Goal: Task Accomplishment & Management: Complete application form

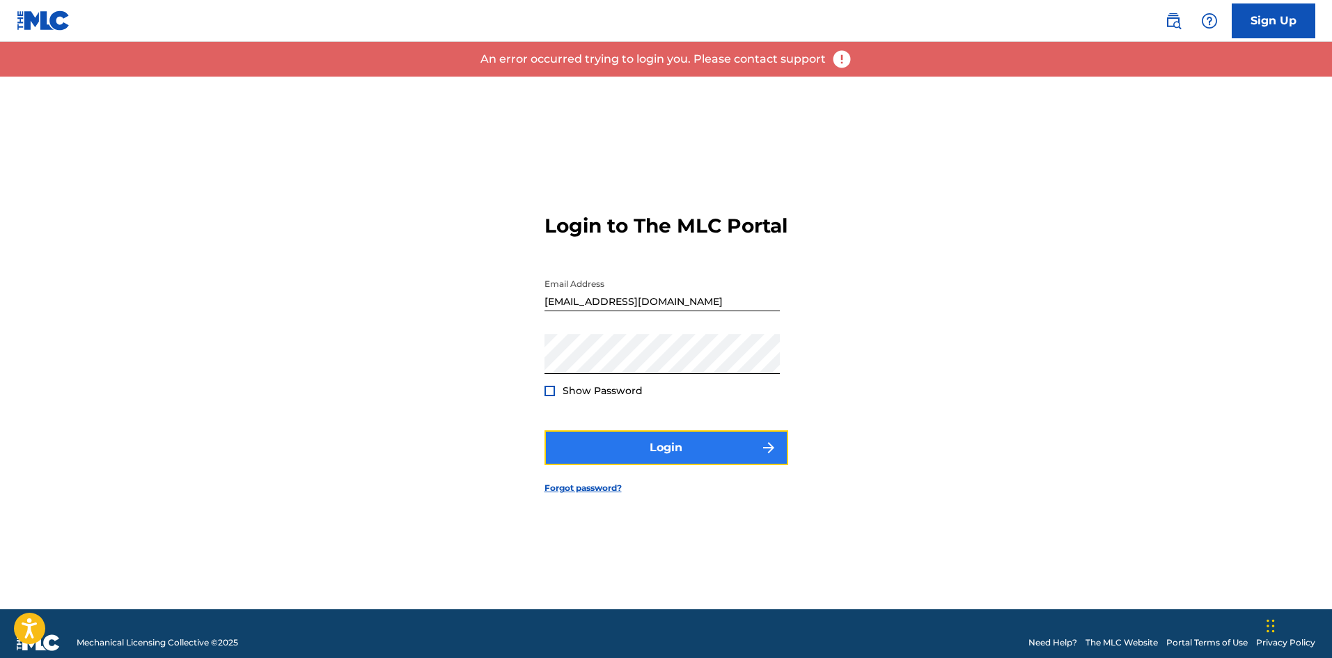
click at [651, 460] on button "Login" at bounding box center [667, 447] width 244 height 35
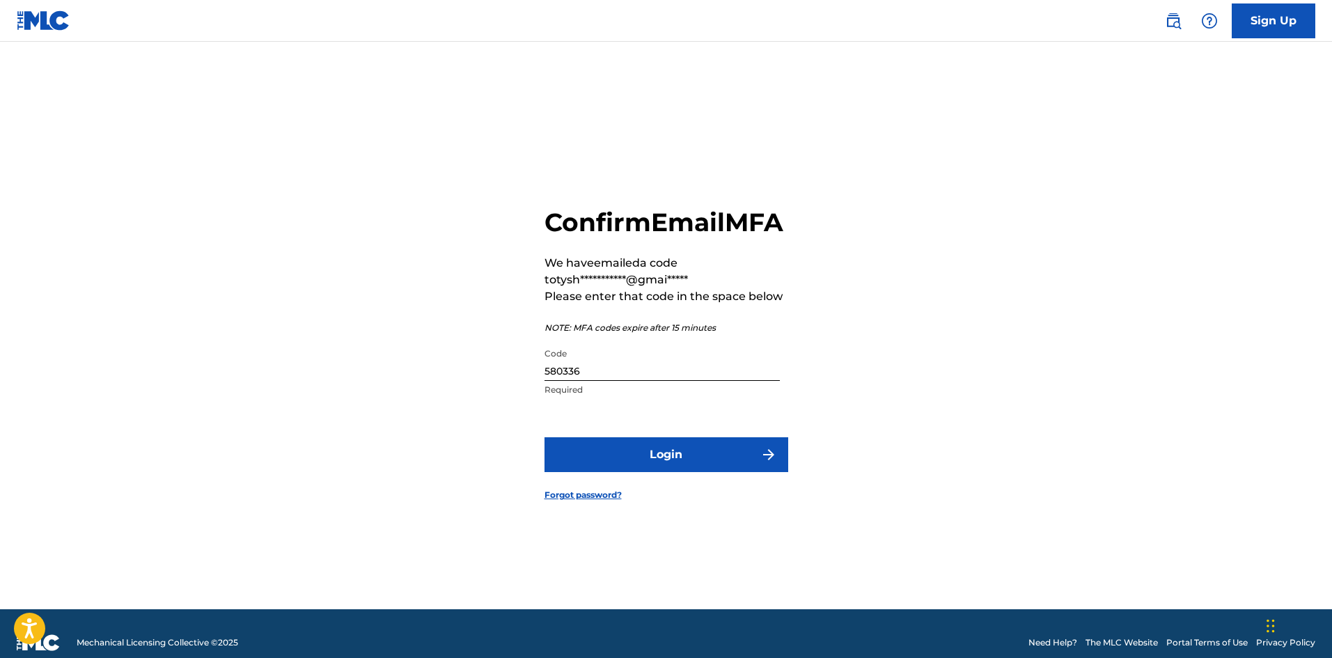
click at [648, 381] on input "580336" at bounding box center [662, 361] width 235 height 40
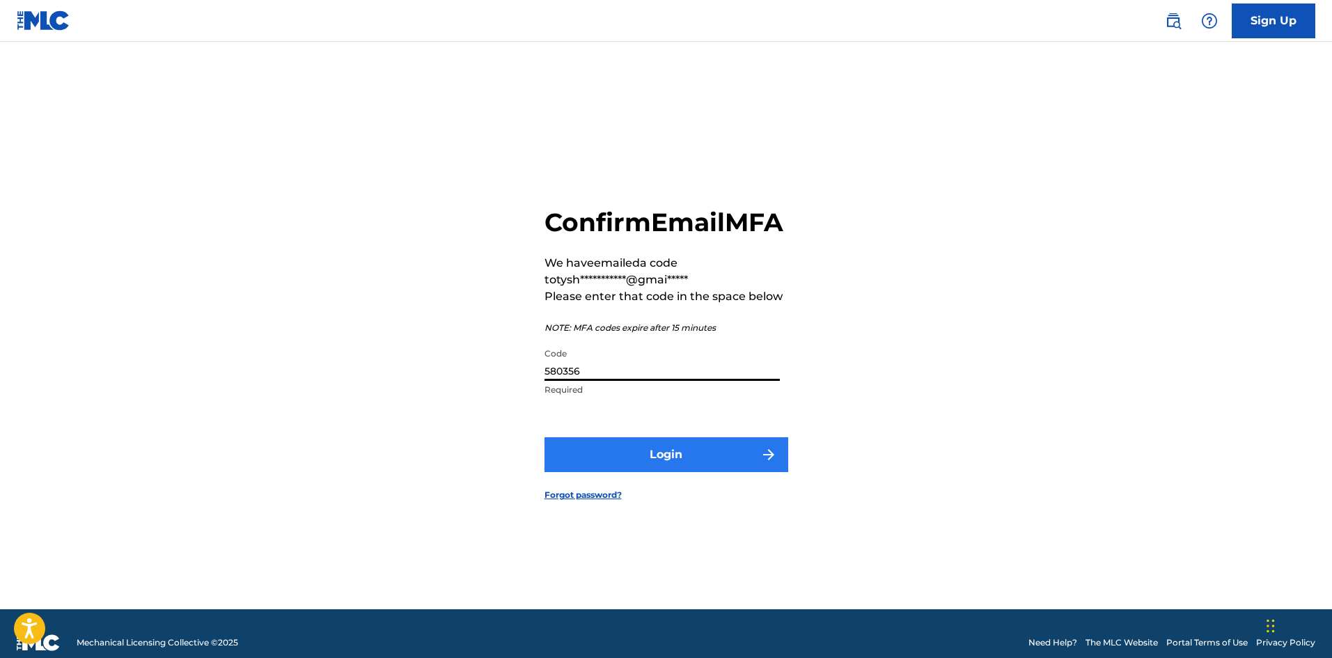
type input "580356"
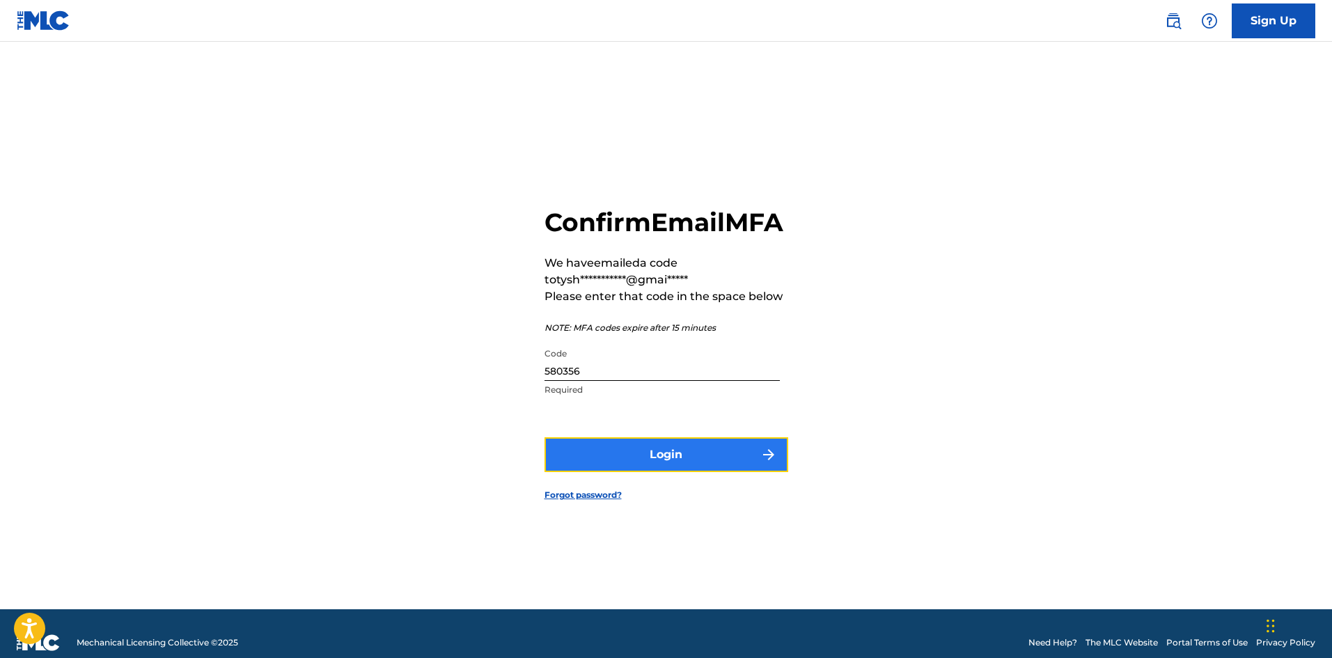
click at [665, 466] on button "Login" at bounding box center [667, 454] width 244 height 35
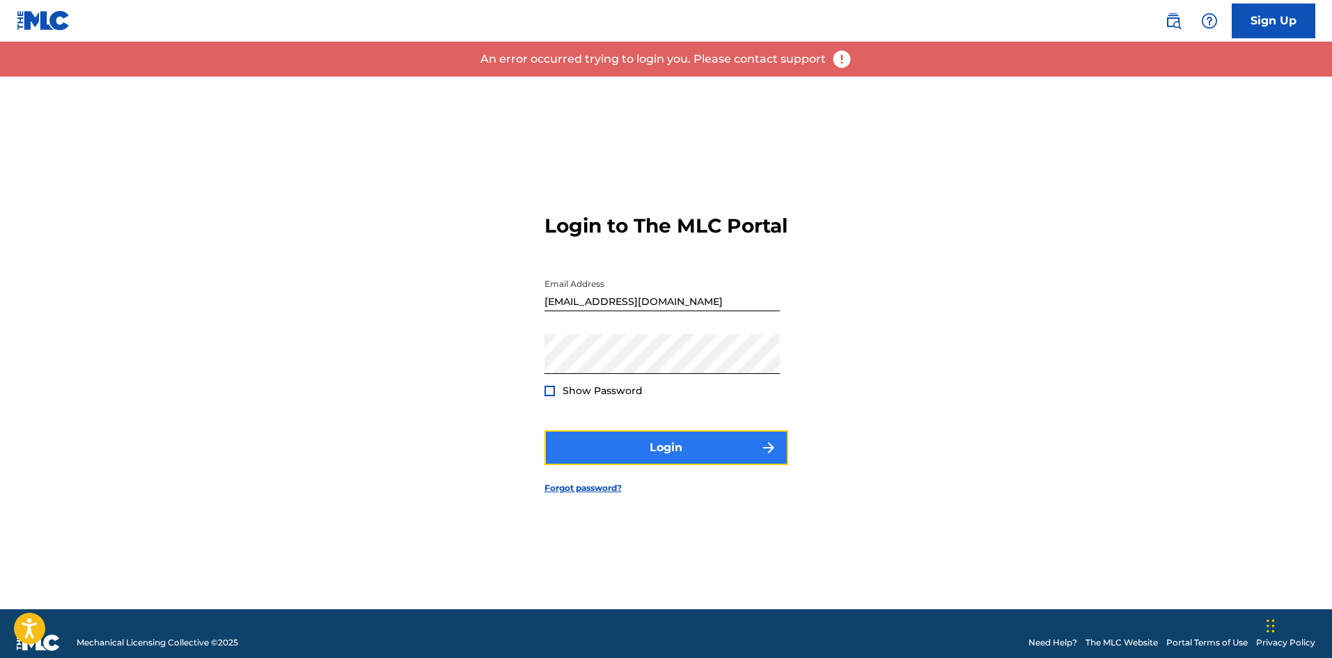
click at [687, 460] on button "Login" at bounding box center [667, 447] width 244 height 35
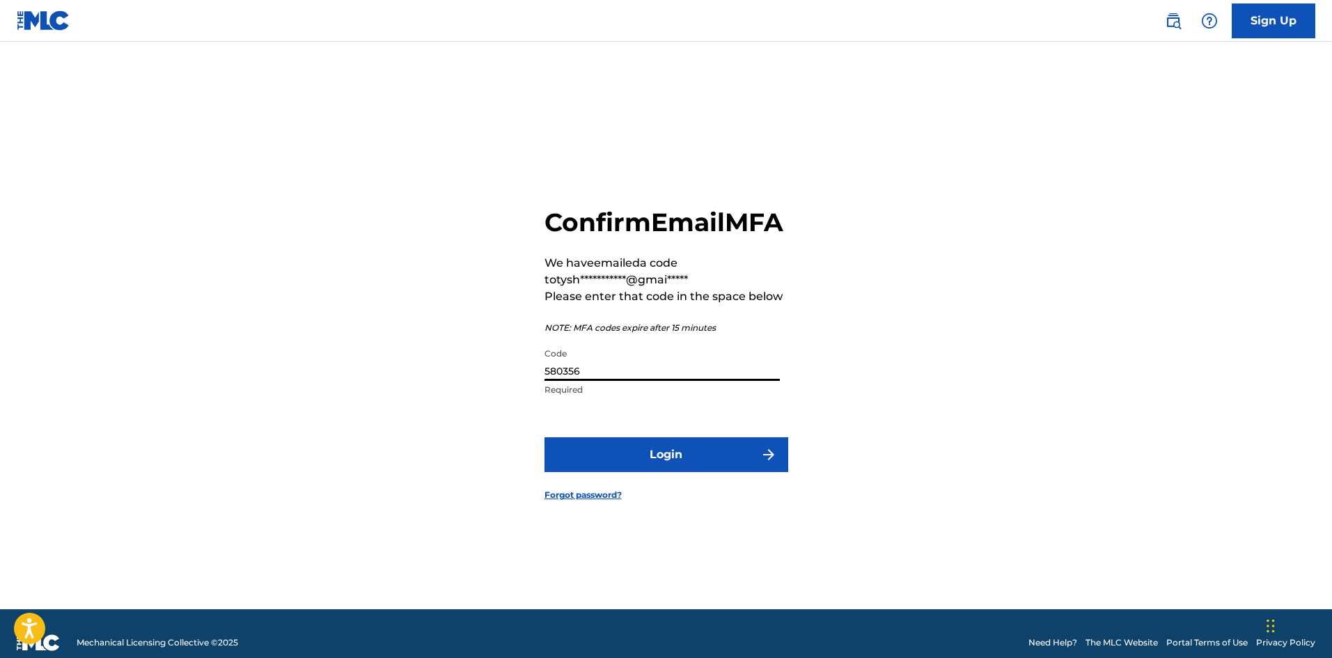
drag, startPoint x: 712, startPoint y: 388, endPoint x: 2, endPoint y: 347, distance: 710.7
click at [278, 384] on div "**********" at bounding box center [666, 343] width 975 height 533
type input "072398"
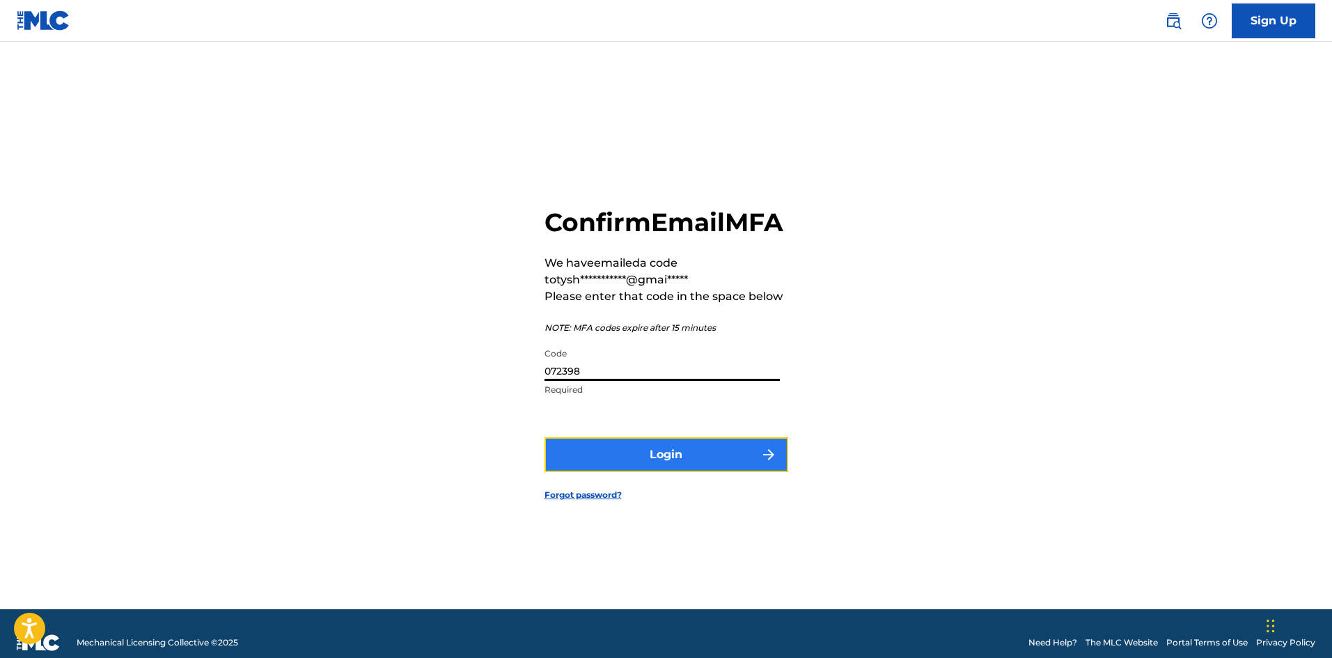
click at [763, 463] on img "submit" at bounding box center [768, 454] width 17 height 17
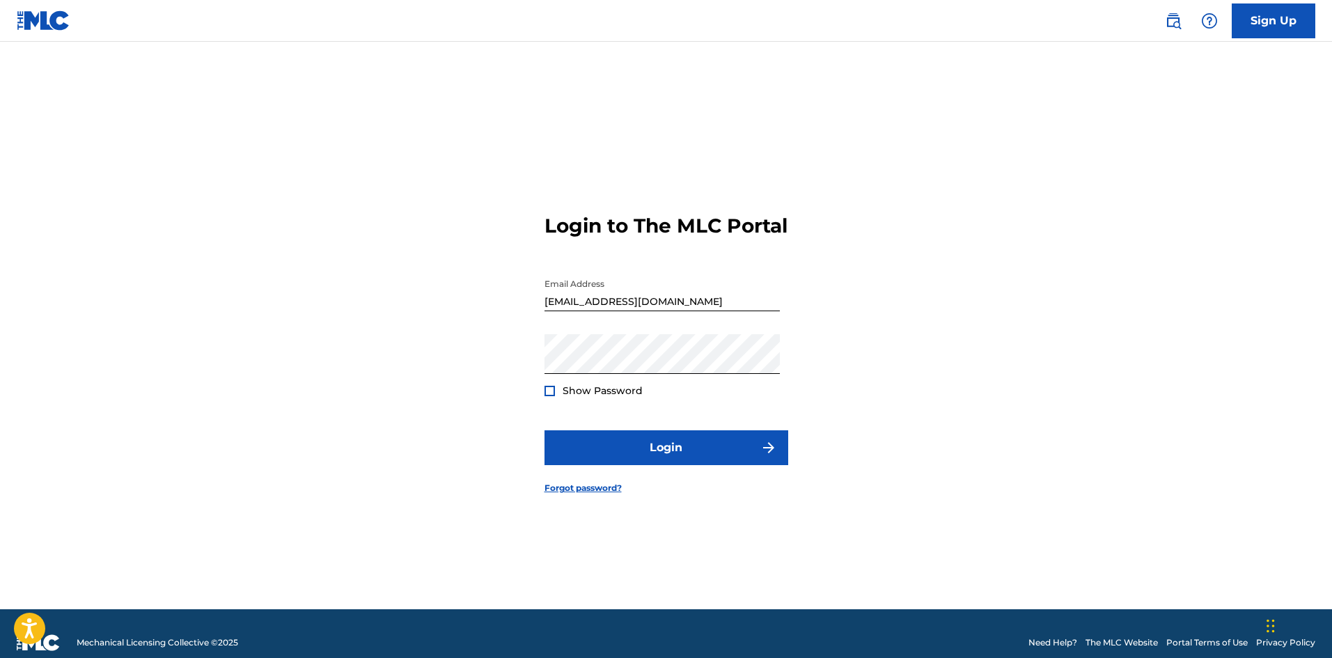
click at [558, 398] on div "Show Password" at bounding box center [594, 391] width 98 height 14
click at [554, 396] on div at bounding box center [550, 391] width 10 height 10
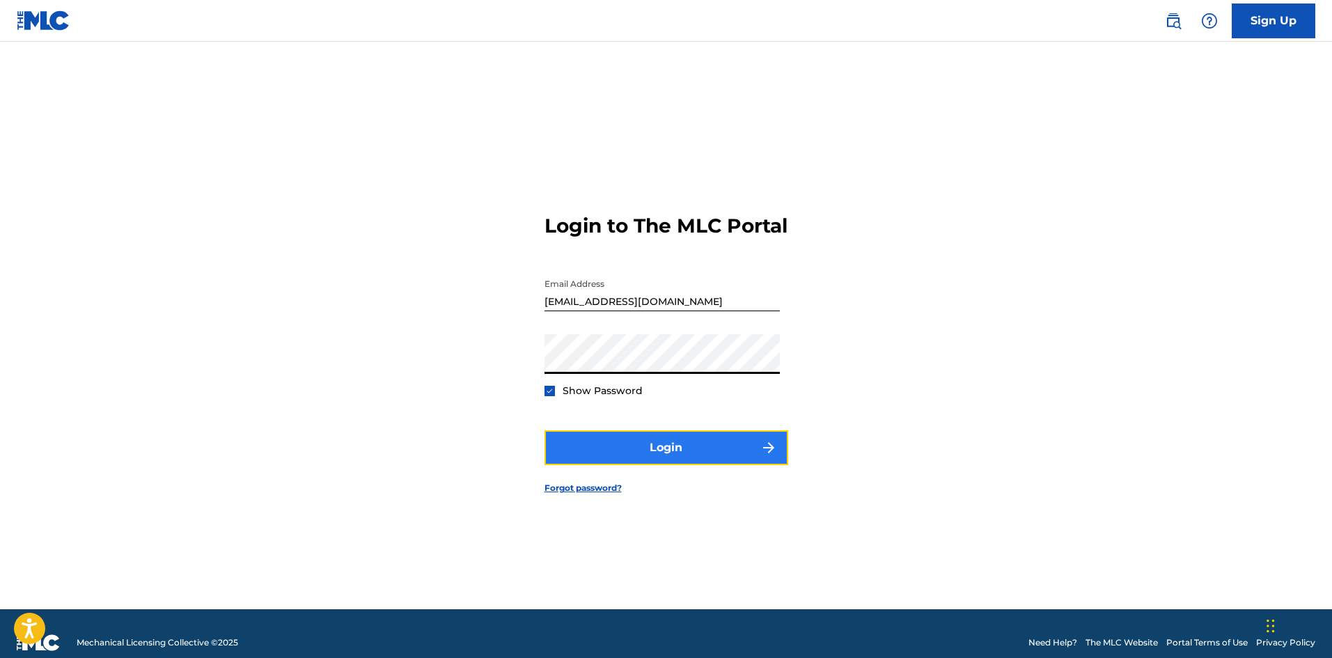
click at [653, 461] on button "Login" at bounding box center [667, 447] width 244 height 35
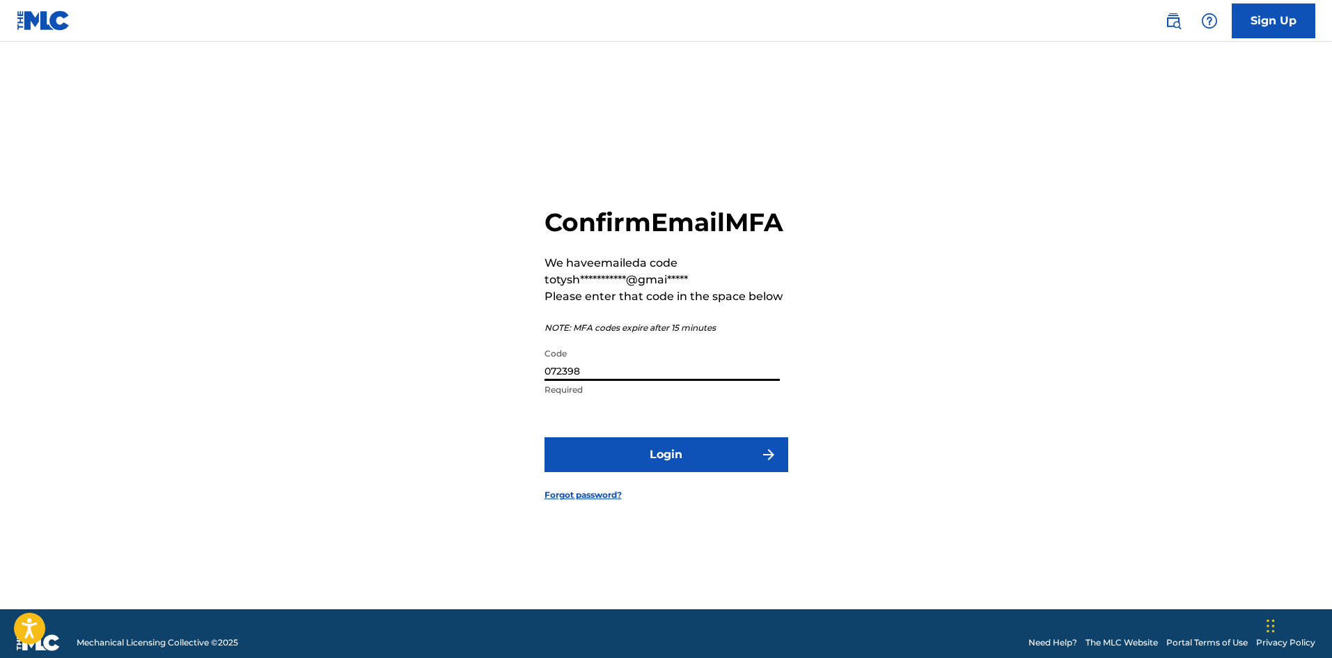
drag, startPoint x: 628, startPoint y: 384, endPoint x: 74, endPoint y: 361, distance: 554.8
click at [375, 367] on div "**********" at bounding box center [666, 343] width 975 height 533
type input "874917"
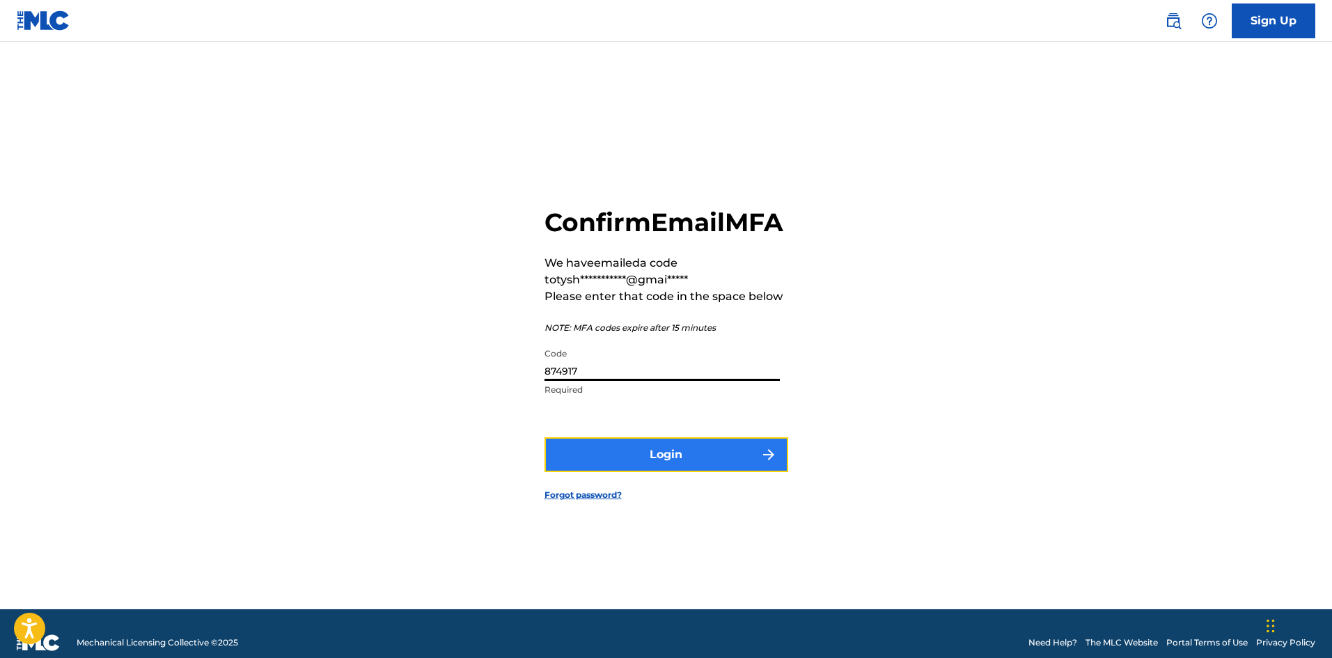
click at [627, 472] on button "Login" at bounding box center [667, 454] width 244 height 35
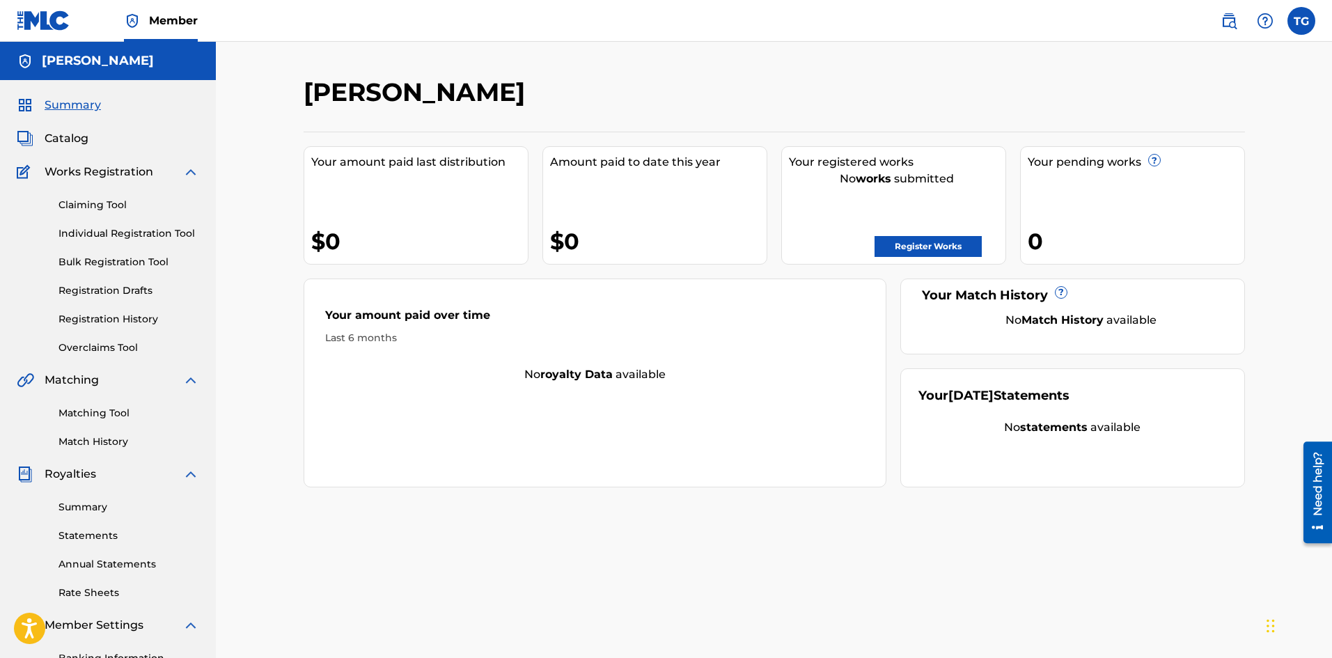
click at [86, 172] on span "Works Registration" at bounding box center [99, 172] width 109 height 17
click at [905, 237] on link "Register Works" at bounding box center [928, 246] width 107 height 21
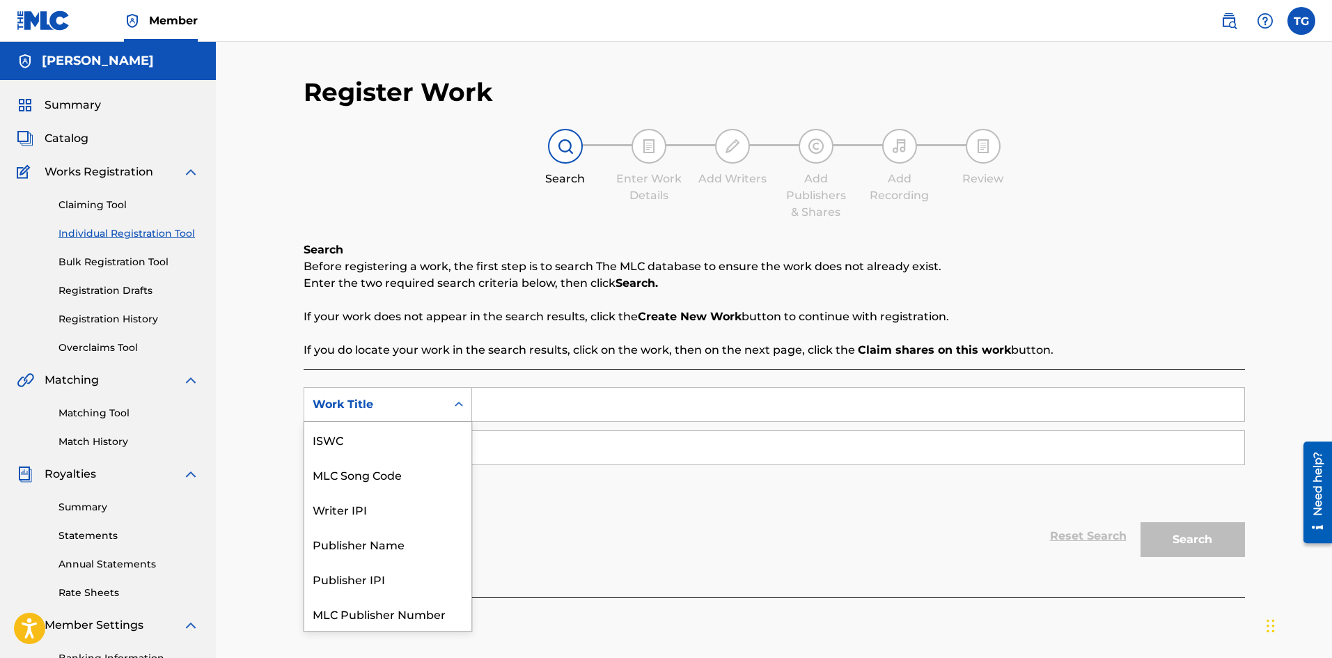
click at [459, 393] on div "Search Form" at bounding box center [458, 404] width 25 height 25
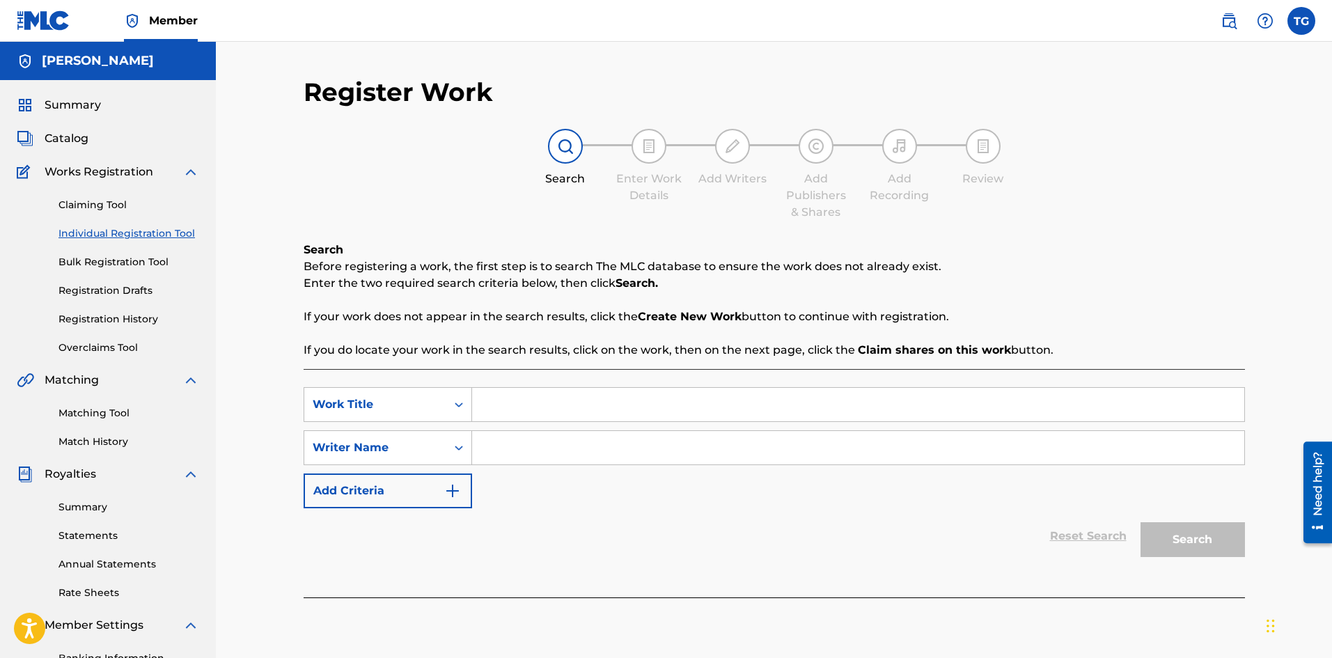
click at [534, 425] on div "SearchWithCriteria69cdad32-3347-4e12-bf09-41b18723f089 Work Title SearchWithCri…" at bounding box center [774, 447] width 941 height 121
click at [453, 409] on icon "Search Form" at bounding box center [459, 405] width 14 height 14
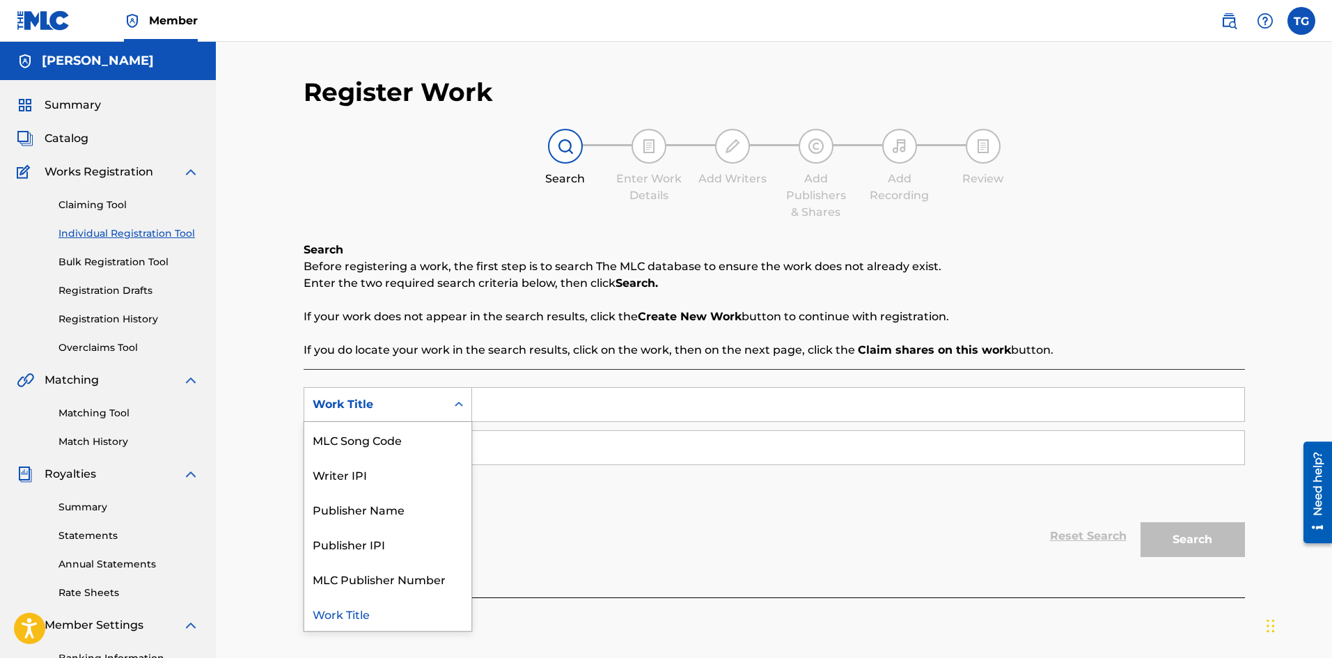
click at [537, 394] on input "Search Form" at bounding box center [858, 404] width 772 height 33
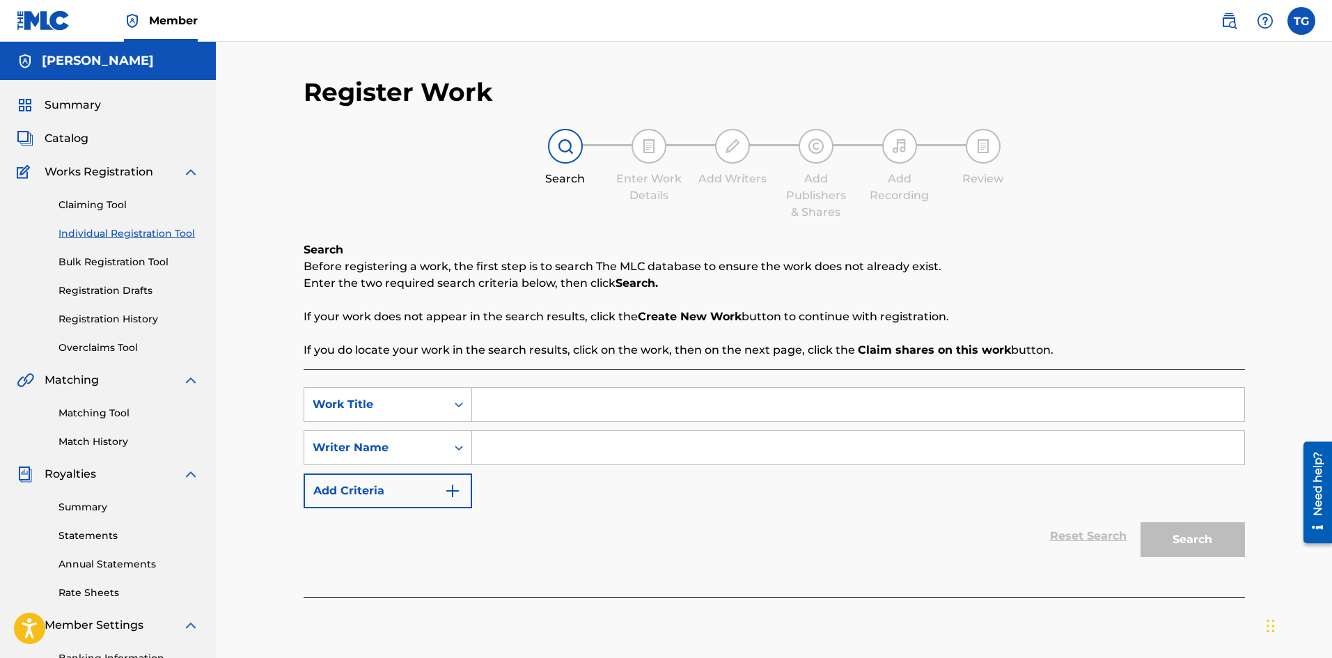
type input "S"
type input "Broken Heart"
click at [460, 401] on icon "Search Form" at bounding box center [459, 405] width 14 height 14
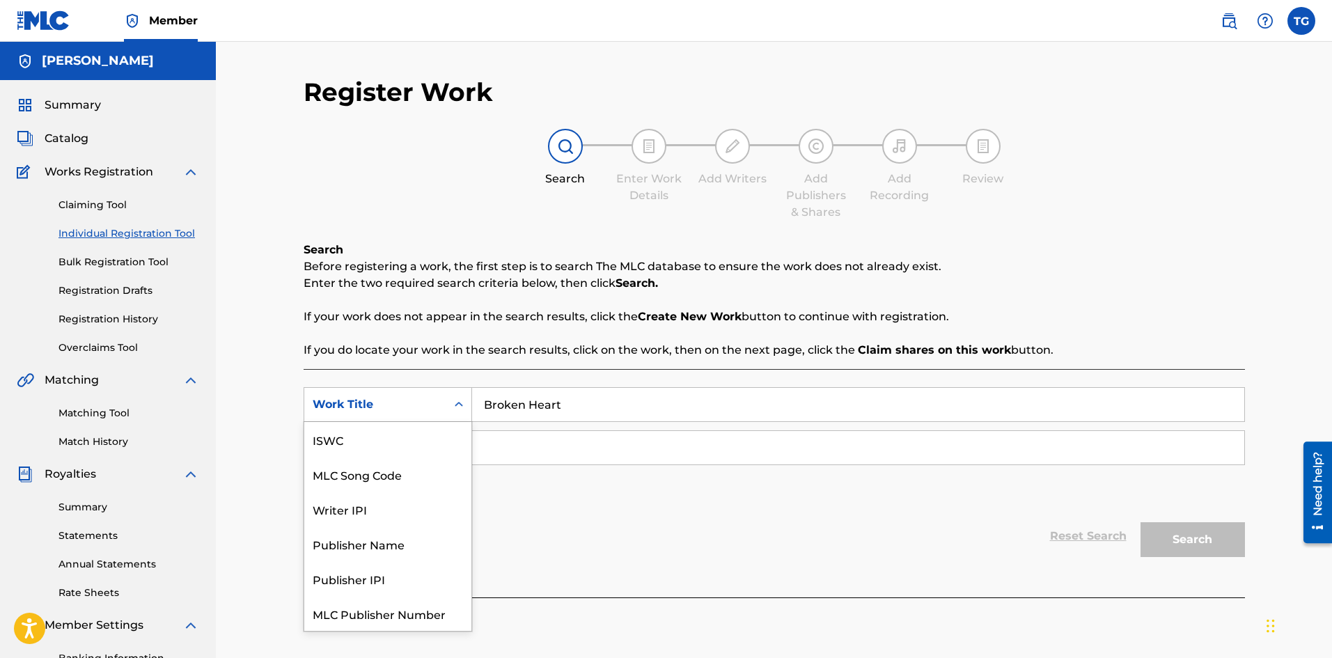
click at [460, 401] on icon "Search Form" at bounding box center [459, 405] width 14 height 14
click at [624, 537] on div "Reset Search Search" at bounding box center [774, 536] width 941 height 56
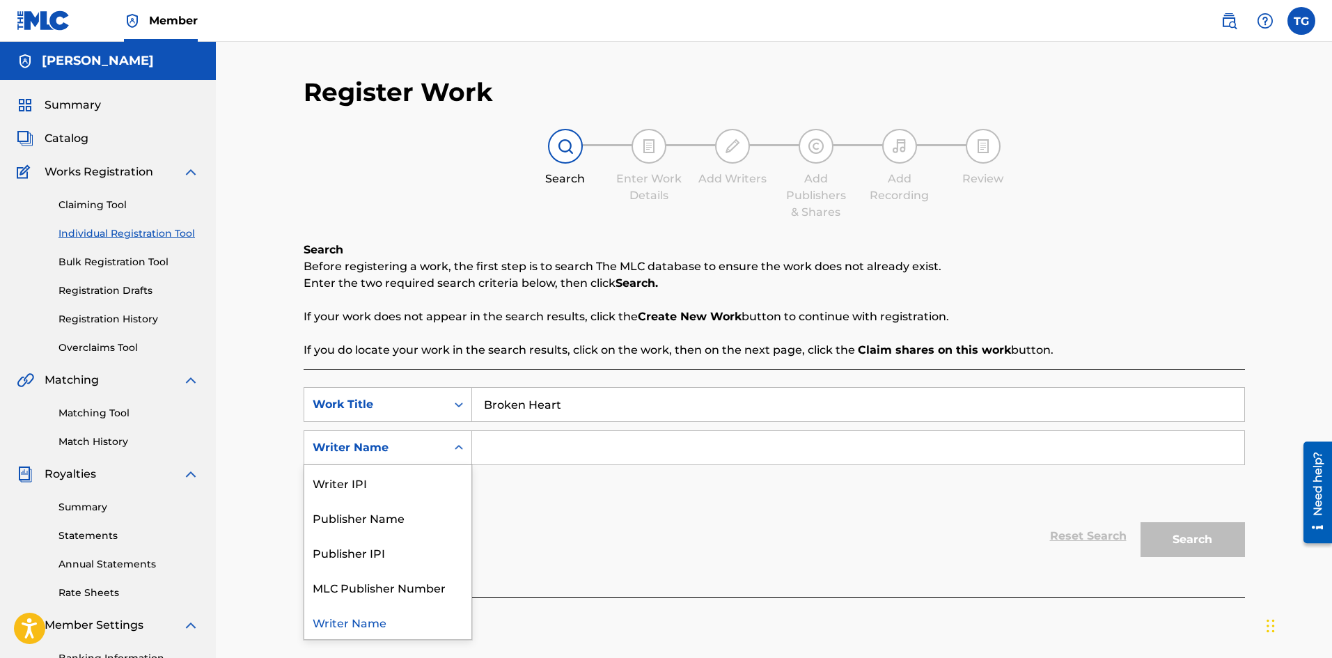
click at [446, 448] on div "Search Form" at bounding box center [458, 447] width 25 height 25
click at [451, 444] on div "Search Form" at bounding box center [458, 447] width 25 height 25
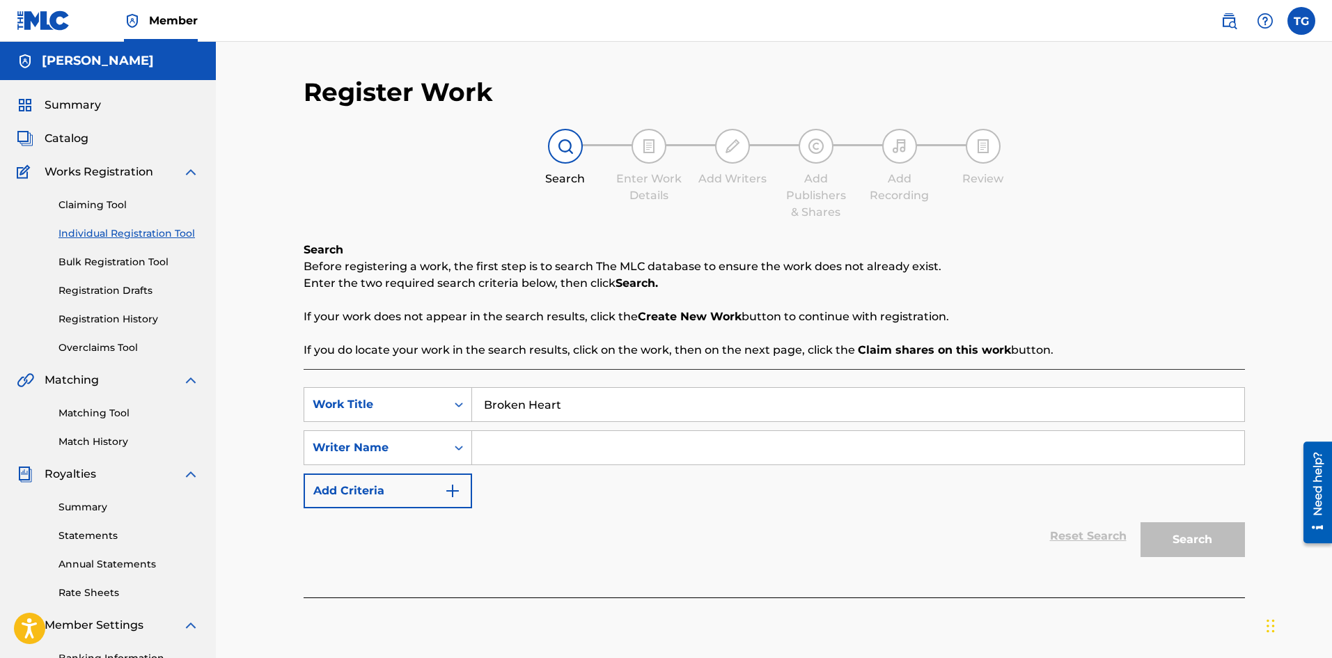
click at [576, 444] on input "Search Form" at bounding box center [858, 447] width 772 height 33
click at [1141, 522] on button "Search" at bounding box center [1193, 539] width 104 height 35
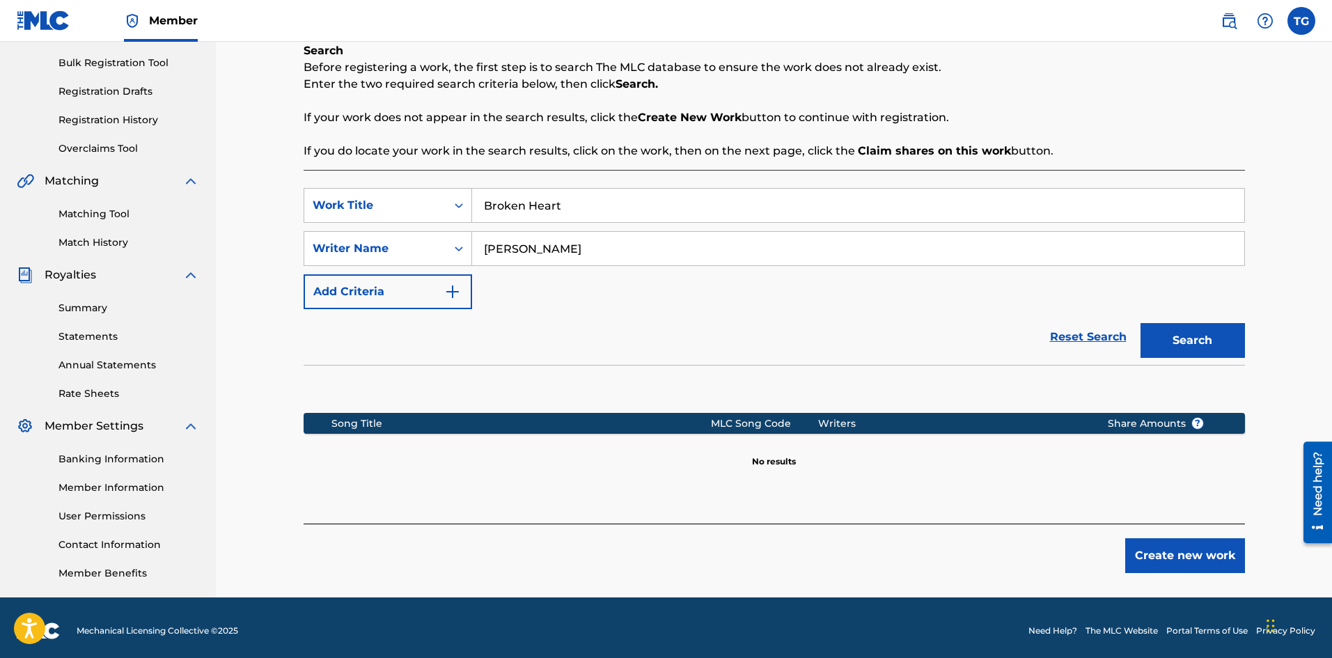
scroll to position [205, 0]
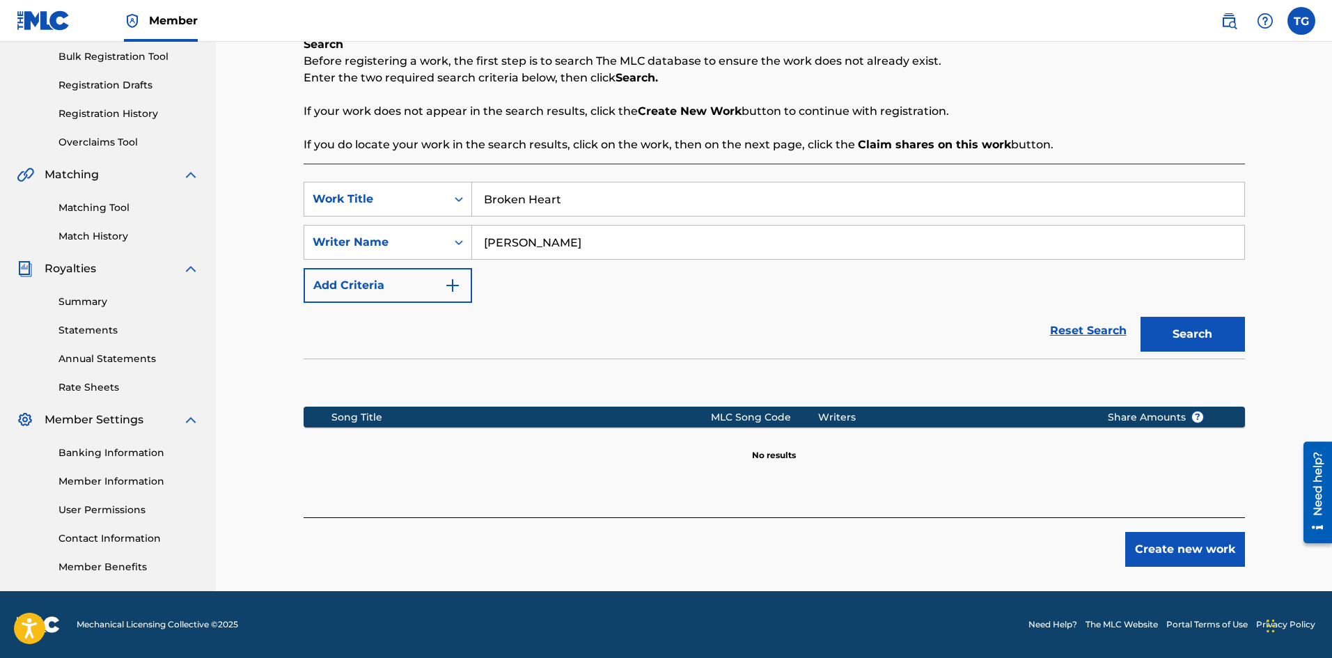
drag, startPoint x: 763, startPoint y: 256, endPoint x: 247, endPoint y: 244, distance: 516.1
click at [263, 255] on div "Register Work Search Enter Work Details Add Writers Add Publishers & Shares Add…" at bounding box center [774, 213] width 1116 height 755
click at [1141, 317] on button "Search" at bounding box center [1193, 334] width 104 height 35
drag, startPoint x: 604, startPoint y: 241, endPoint x: 0, endPoint y: 265, distance: 604.9
click at [0, 265] on main "[PERSON_NAME] Summary Catalog Works Registration Claiming Tool Individual Regis…" at bounding box center [666, 213] width 1332 height 755
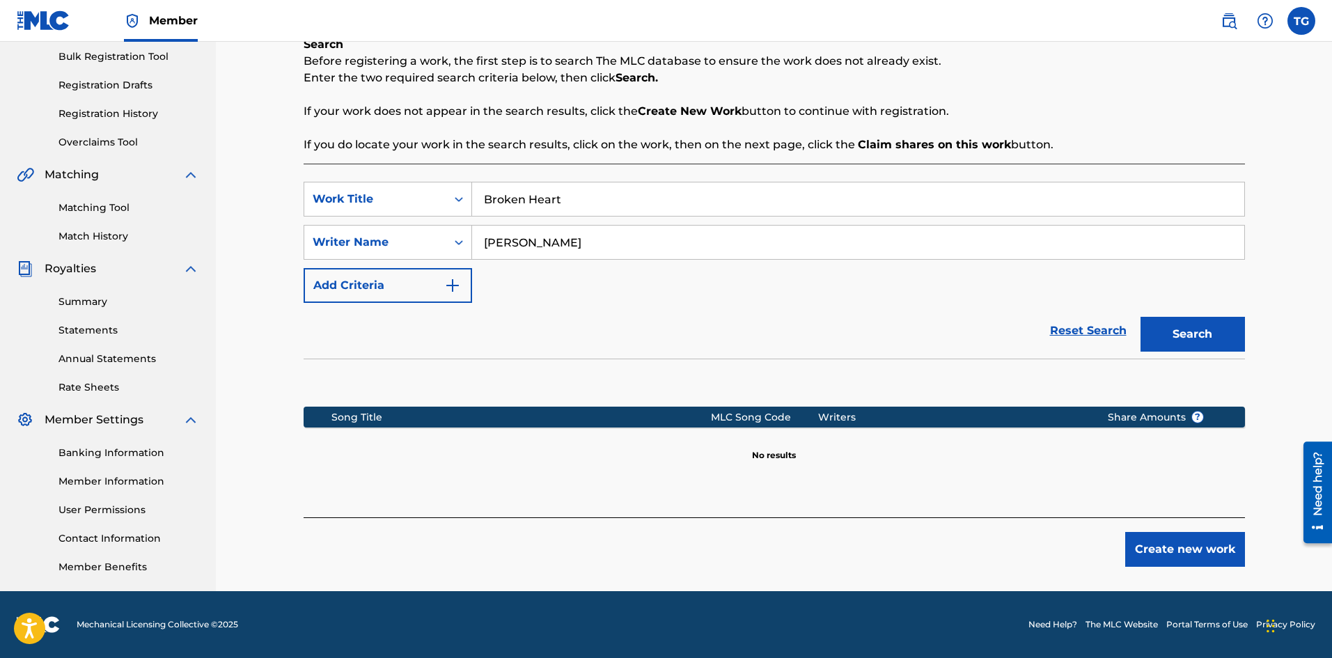
click at [1141, 317] on button "Search" at bounding box center [1193, 334] width 104 height 35
drag, startPoint x: 584, startPoint y: 242, endPoint x: 303, endPoint y: 214, distance: 282.6
click at [309, 218] on div "SearchWithCriteria69cdad32-3347-4e12-bf09-41b18723f089 Work Title Broken Heart …" at bounding box center [774, 242] width 941 height 121
type input "[PERSON_NAME]"
click at [1141, 317] on button "Search" at bounding box center [1193, 334] width 104 height 35
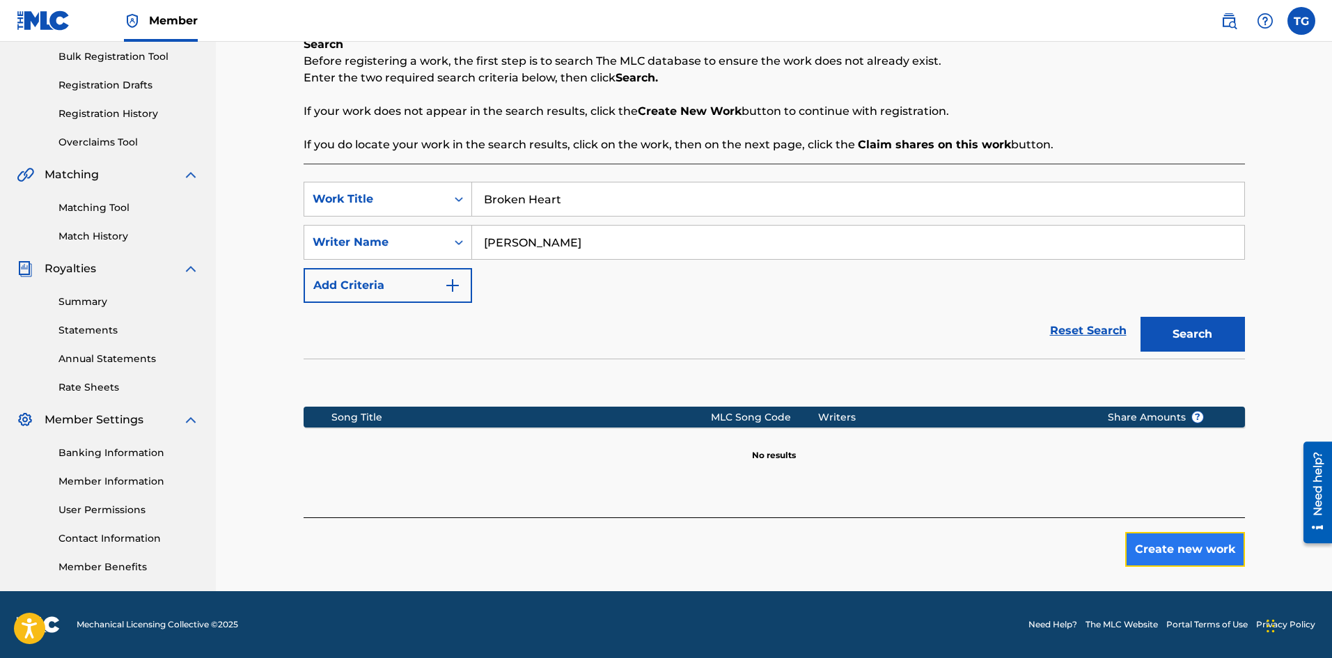
click at [1168, 564] on button "Create new work" at bounding box center [1185, 549] width 120 height 35
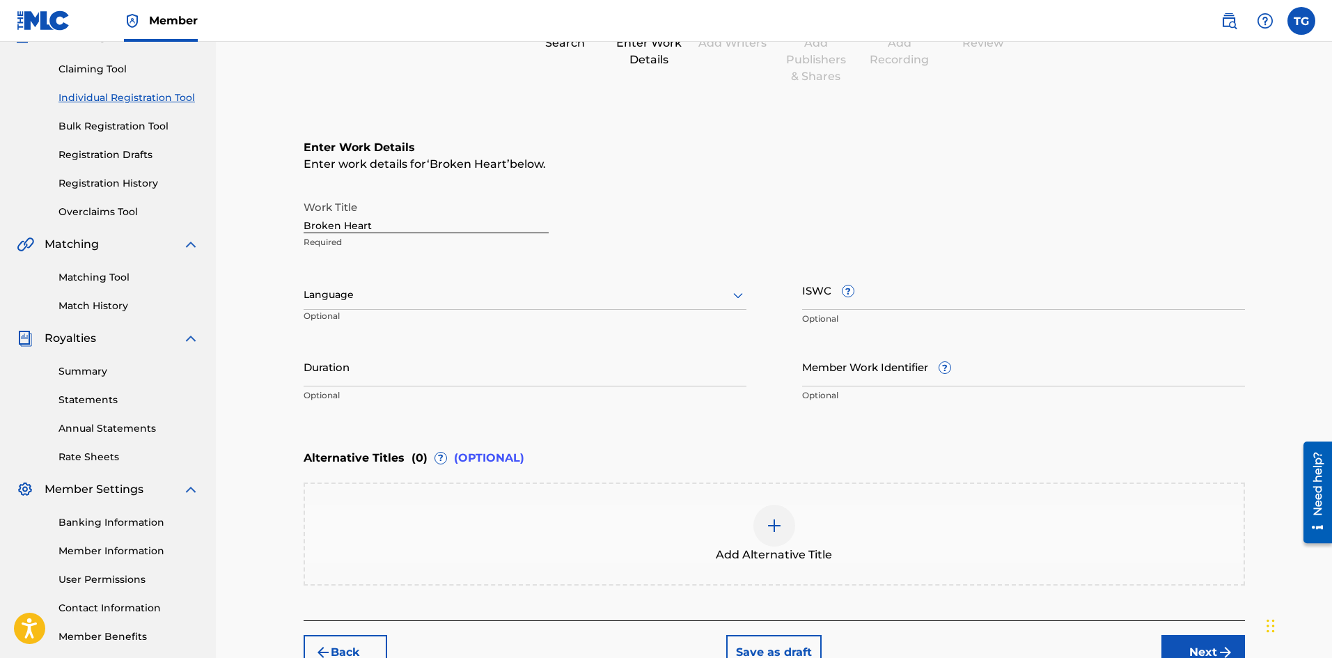
scroll to position [66, 0]
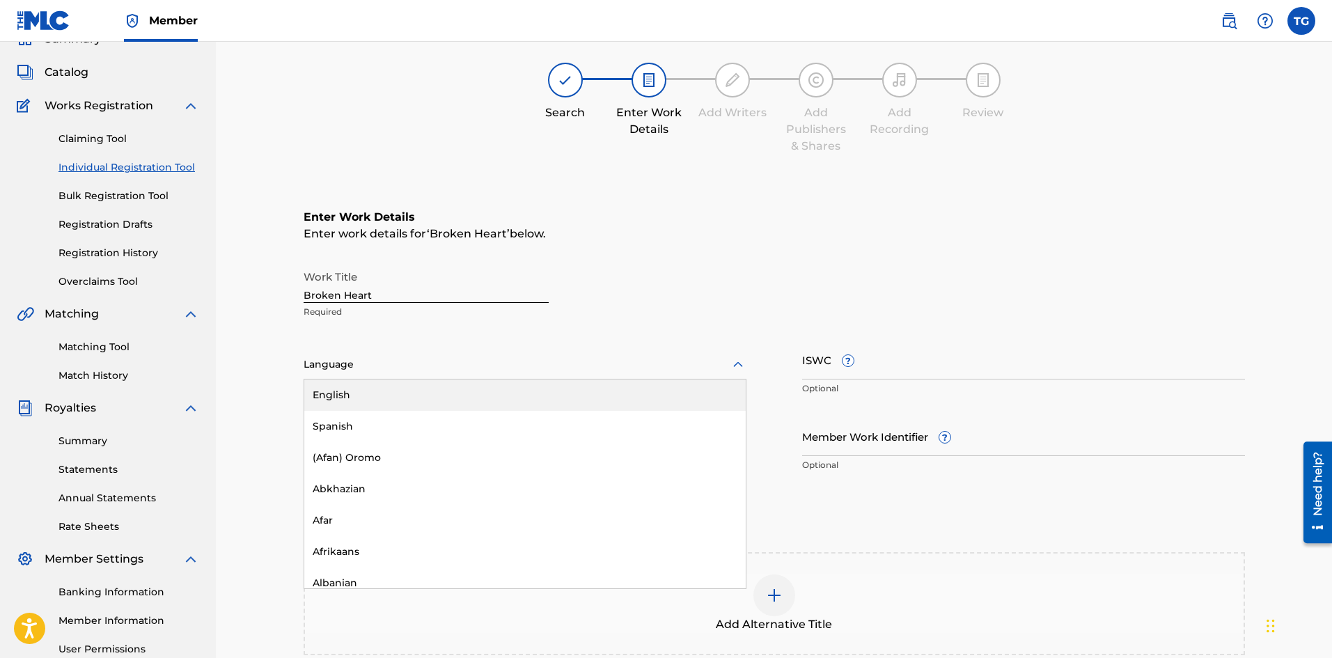
click at [341, 366] on div at bounding box center [525, 364] width 443 height 17
click at [357, 397] on div "English" at bounding box center [524, 395] width 441 height 31
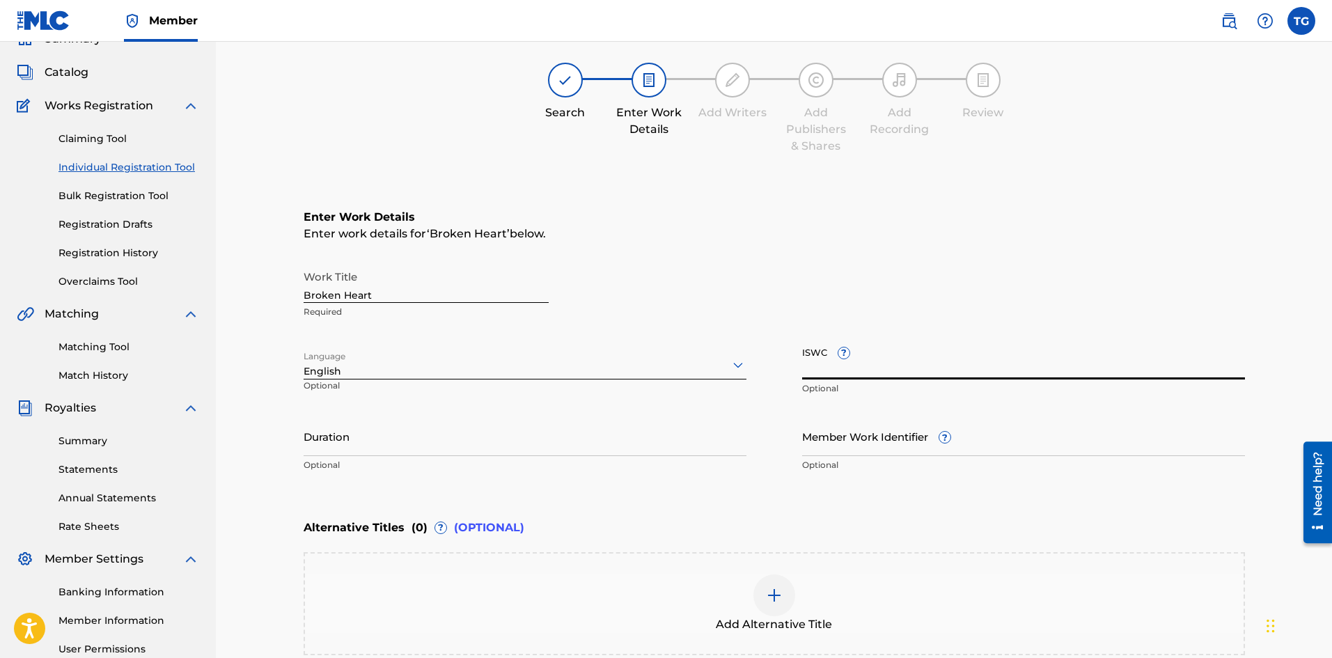
click at [813, 361] on input "ISWC ?" at bounding box center [1023, 360] width 443 height 40
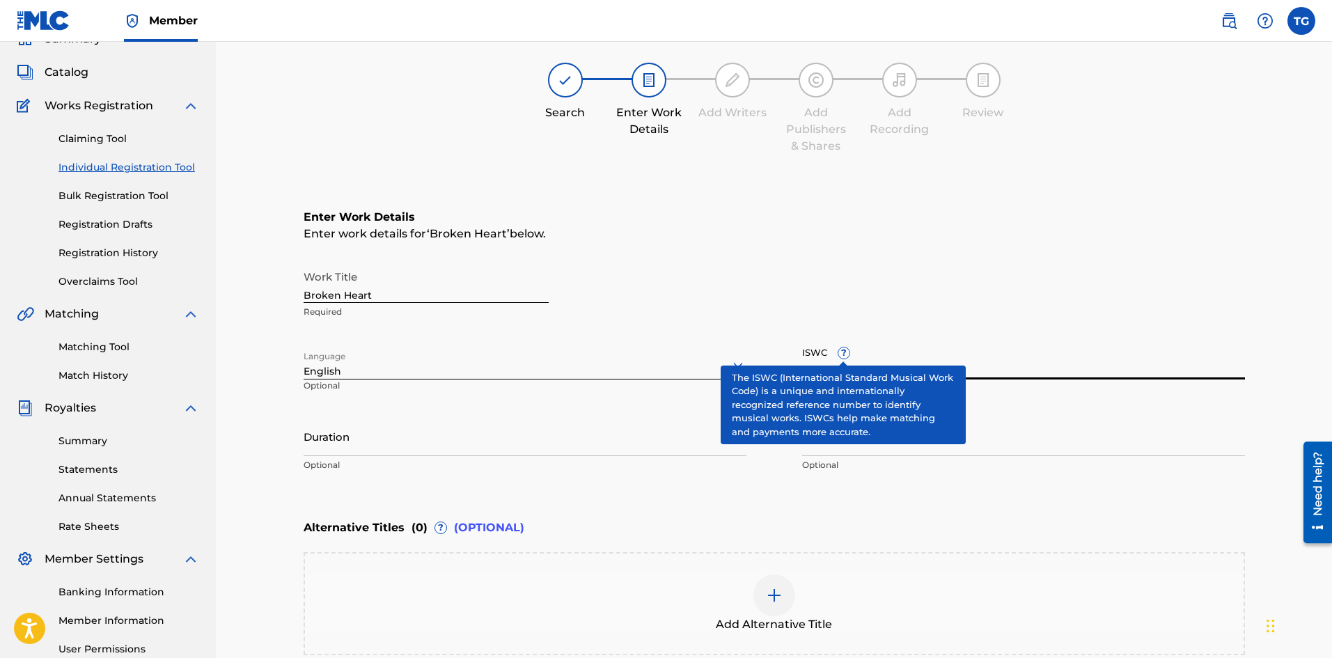
click at [842, 355] on span "?" at bounding box center [843, 352] width 11 height 11
click at [842, 355] on input "ISWC ?" at bounding box center [1023, 360] width 443 height 40
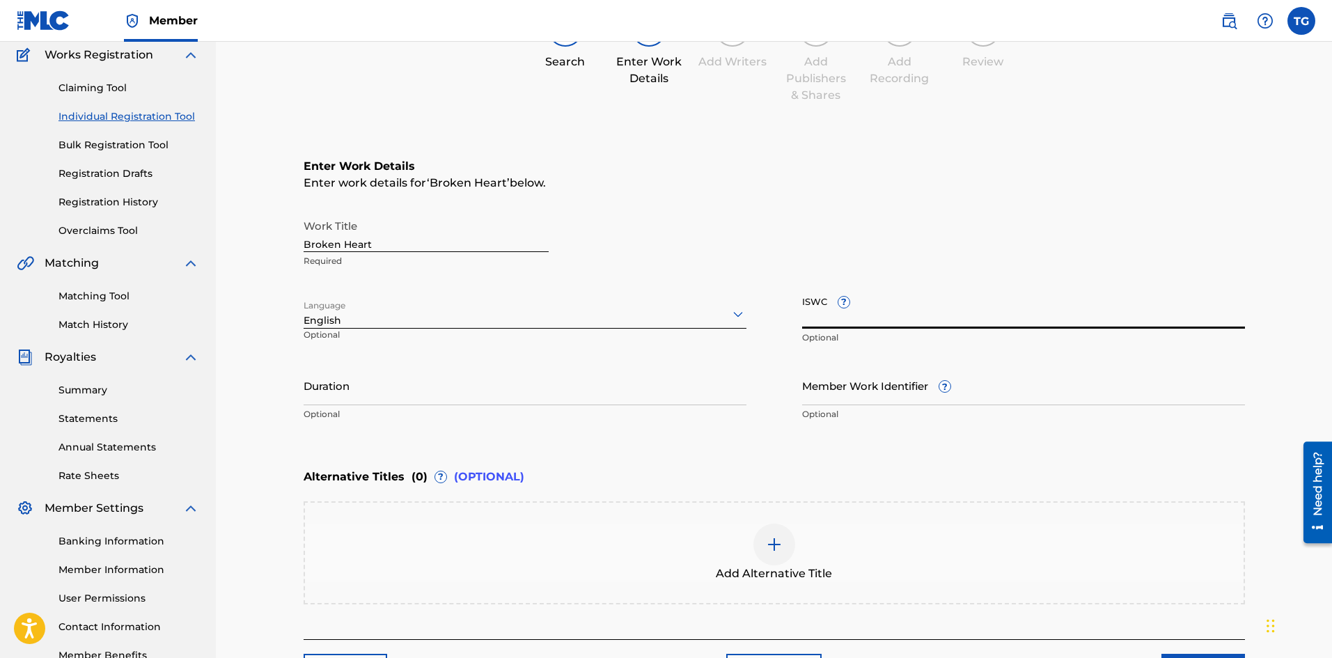
scroll to position [139, 0]
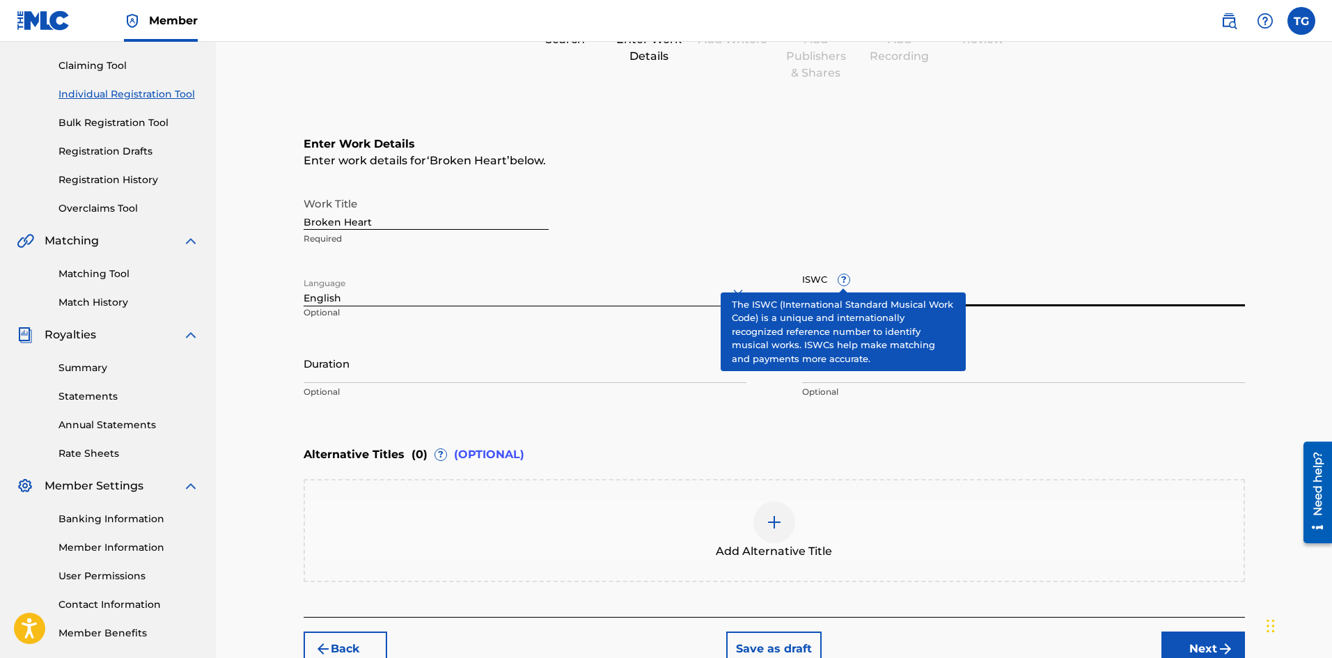
click at [843, 274] on div "ISWC ? Optional" at bounding box center [1023, 298] width 443 height 63
